Goal: Transaction & Acquisition: Download file/media

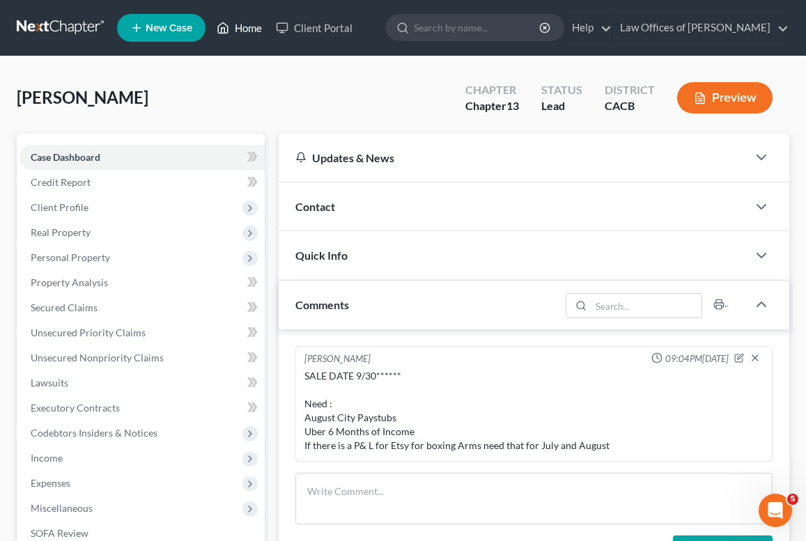
click at [236, 27] on link "Home" at bounding box center [239, 27] width 59 height 25
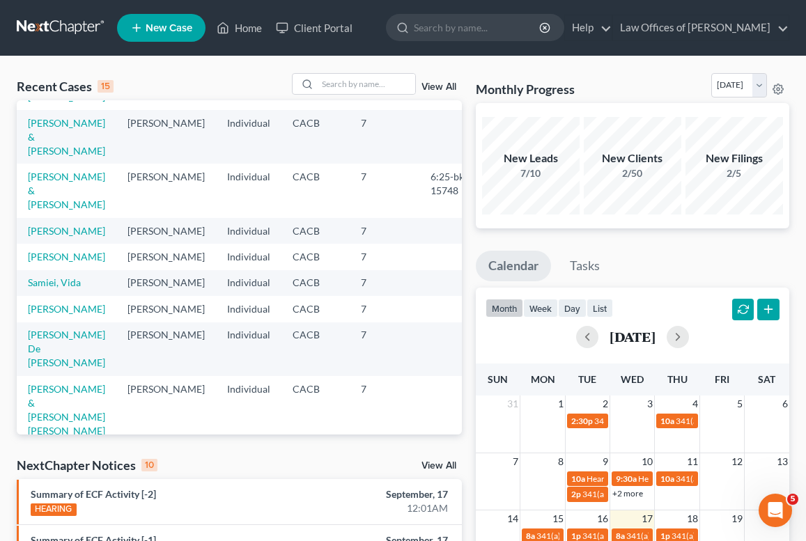
scroll to position [295, 0]
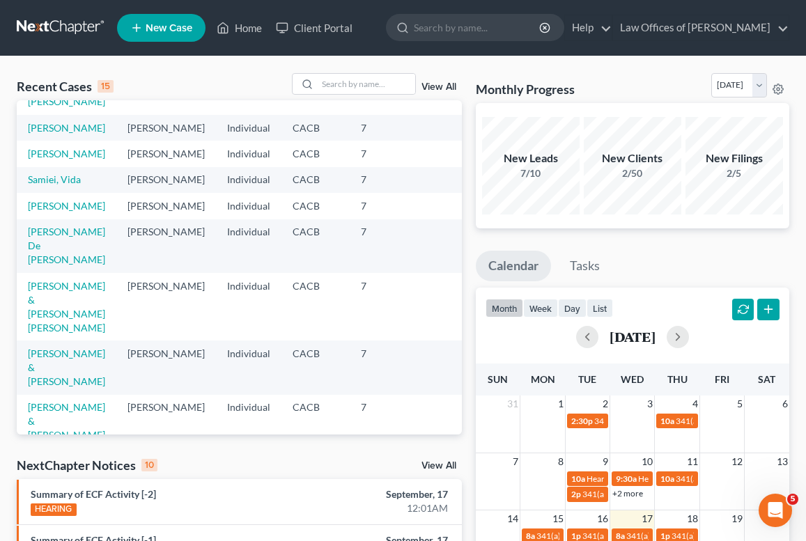
click at [49, 265] on td "[PERSON_NAME] De [PERSON_NAME]" at bounding box center [67, 246] width 100 height 54
click at [49, 265] on link "[PERSON_NAME] De [PERSON_NAME]" at bounding box center [66, 246] width 77 height 40
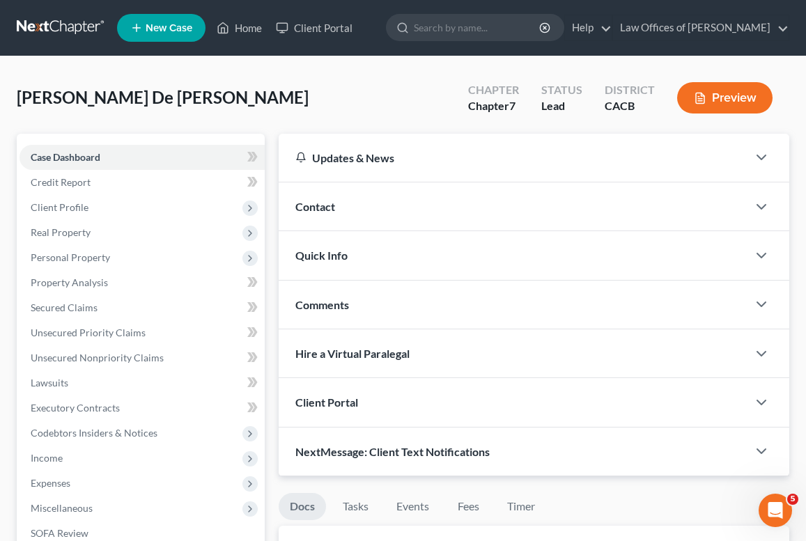
scroll to position [524, 0]
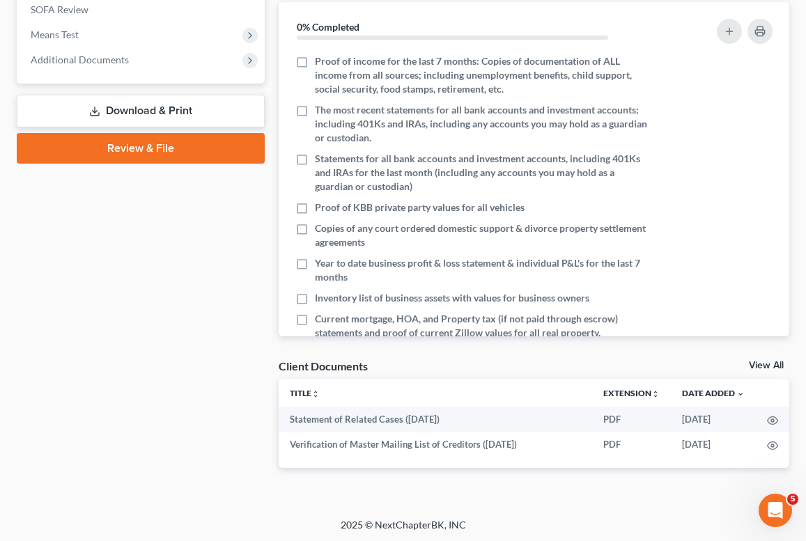
click at [131, 104] on link "Download & Print" at bounding box center [141, 111] width 248 height 33
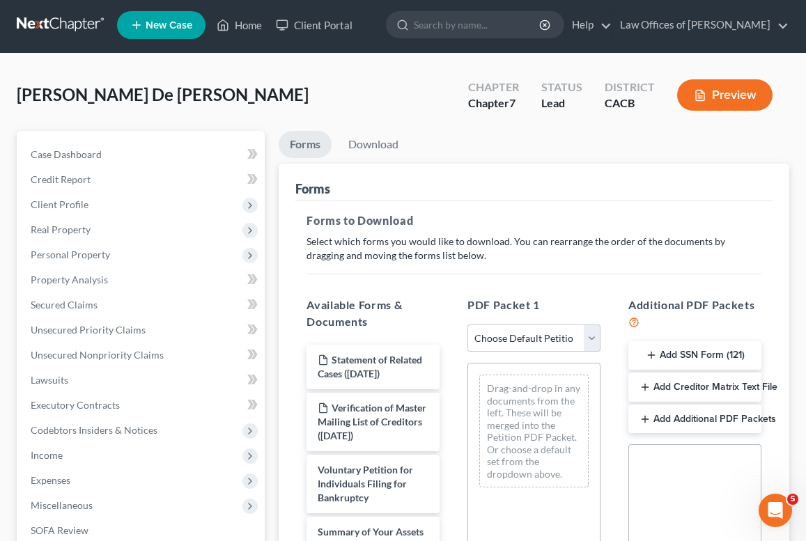
scroll to position [184, 0]
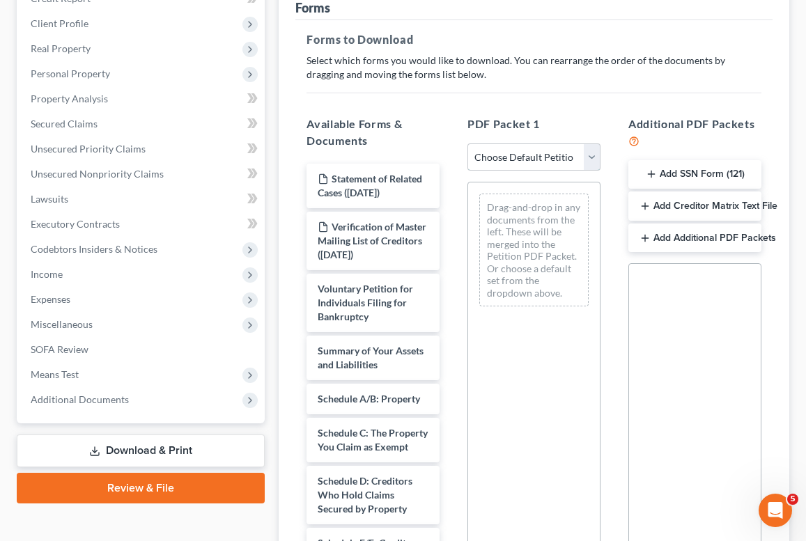
select select "0"
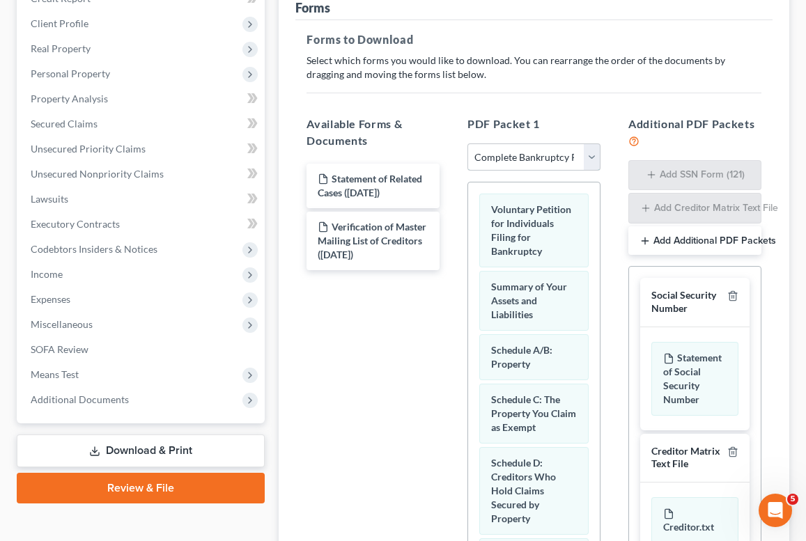
scroll to position [351, 0]
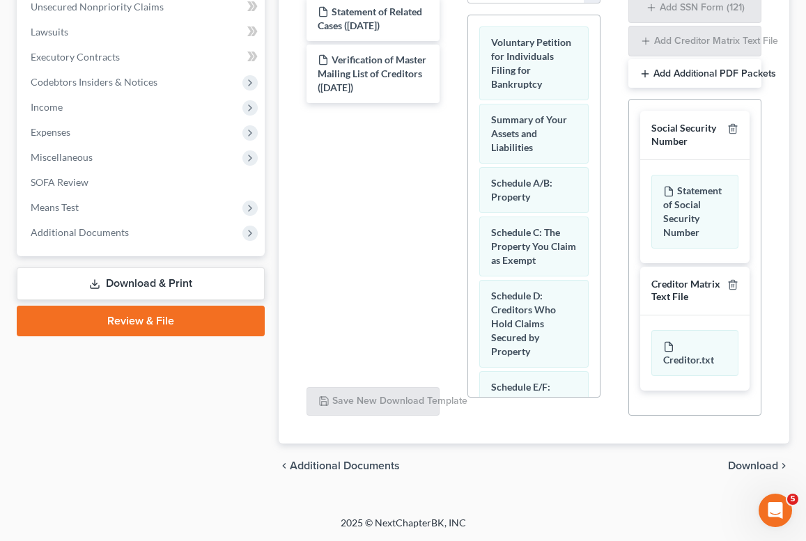
click at [751, 461] on span "Download" at bounding box center [753, 465] width 50 height 11
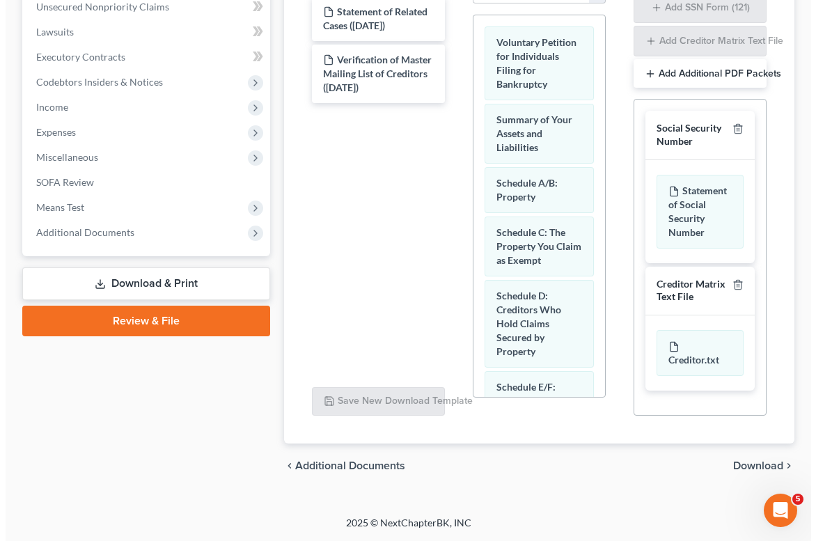
scroll to position [199, 0]
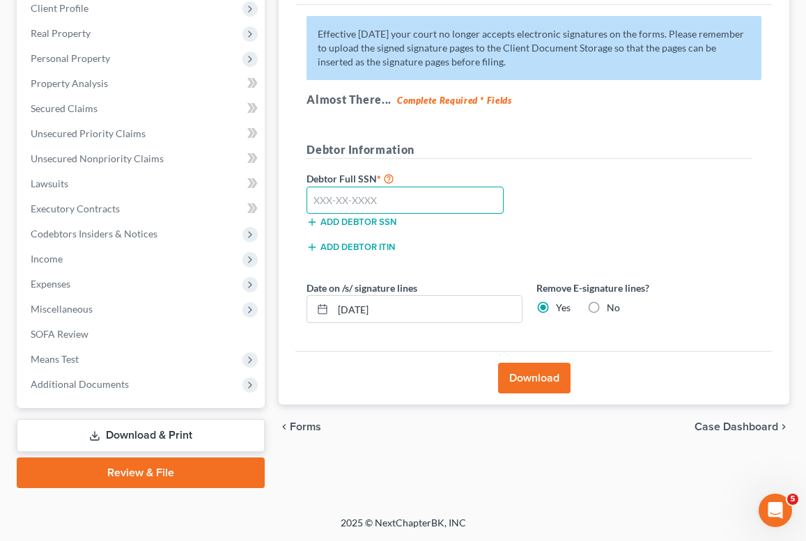
click at [448, 212] on input "text" at bounding box center [404, 201] width 197 height 28
type input "626-40-9943"
click at [538, 371] on button "Download" at bounding box center [534, 378] width 72 height 31
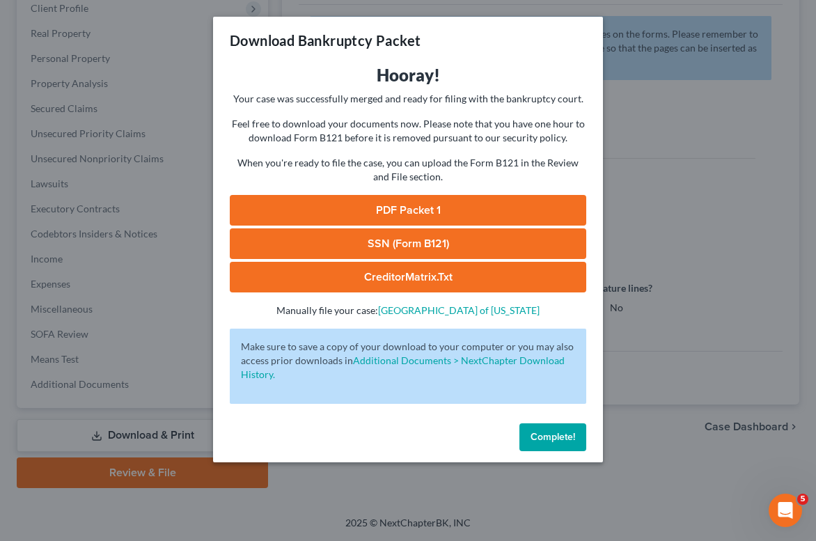
click at [520, 214] on link "PDF Packet 1" at bounding box center [408, 210] width 357 height 31
